Goal: Transaction & Acquisition: Purchase product/service

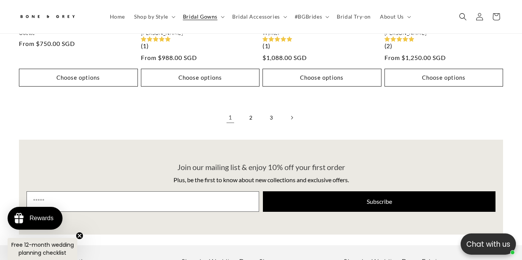
scroll to position [1936, 0]
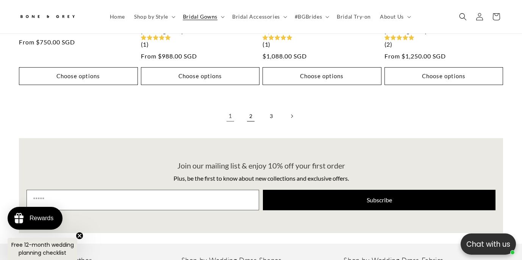
click at [253, 108] on link "2" at bounding box center [250, 116] width 17 height 17
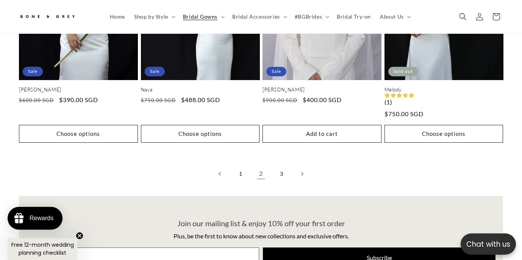
scroll to position [1922, 0]
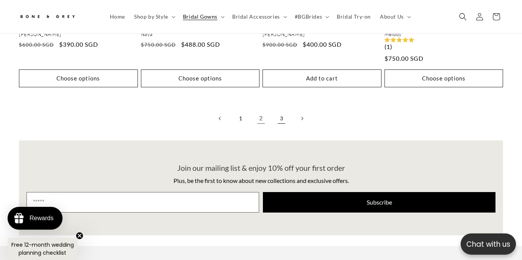
click at [282, 110] on link "3" at bounding box center [281, 118] width 17 height 17
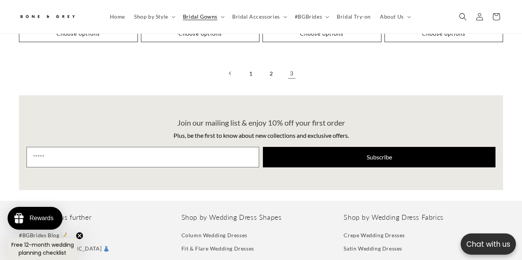
scroll to position [0, 349]
